Goal: Register for event/course

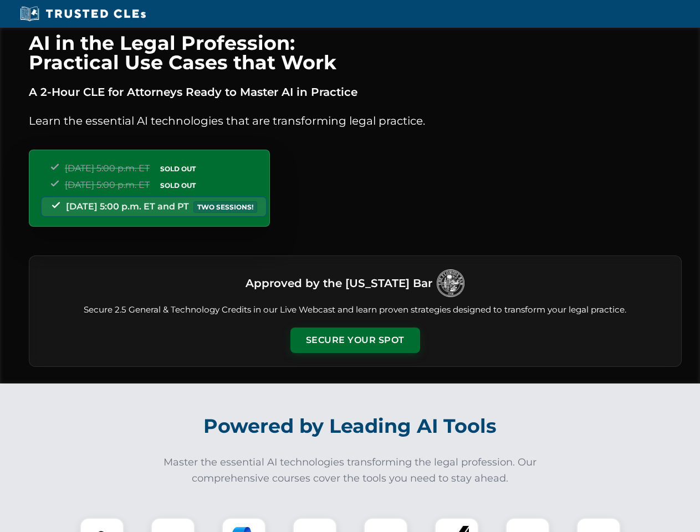
click at [355, 341] on button "Secure Your Spot" at bounding box center [356, 341] width 130 height 26
click at [102, 525] on img at bounding box center [102, 540] width 32 height 32
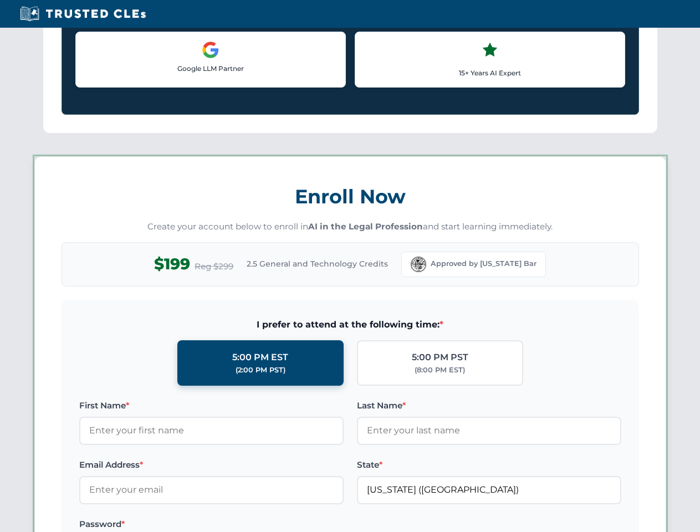
click at [244, 525] on label "Password *" at bounding box center [211, 524] width 265 height 13
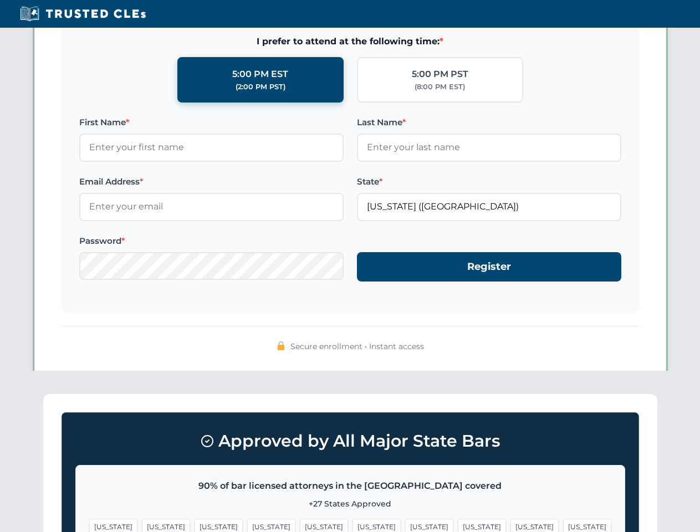
click at [511, 525] on span "[US_STATE]" at bounding box center [535, 527] width 48 height 16
